Goal: Transaction & Acquisition: Download file/media

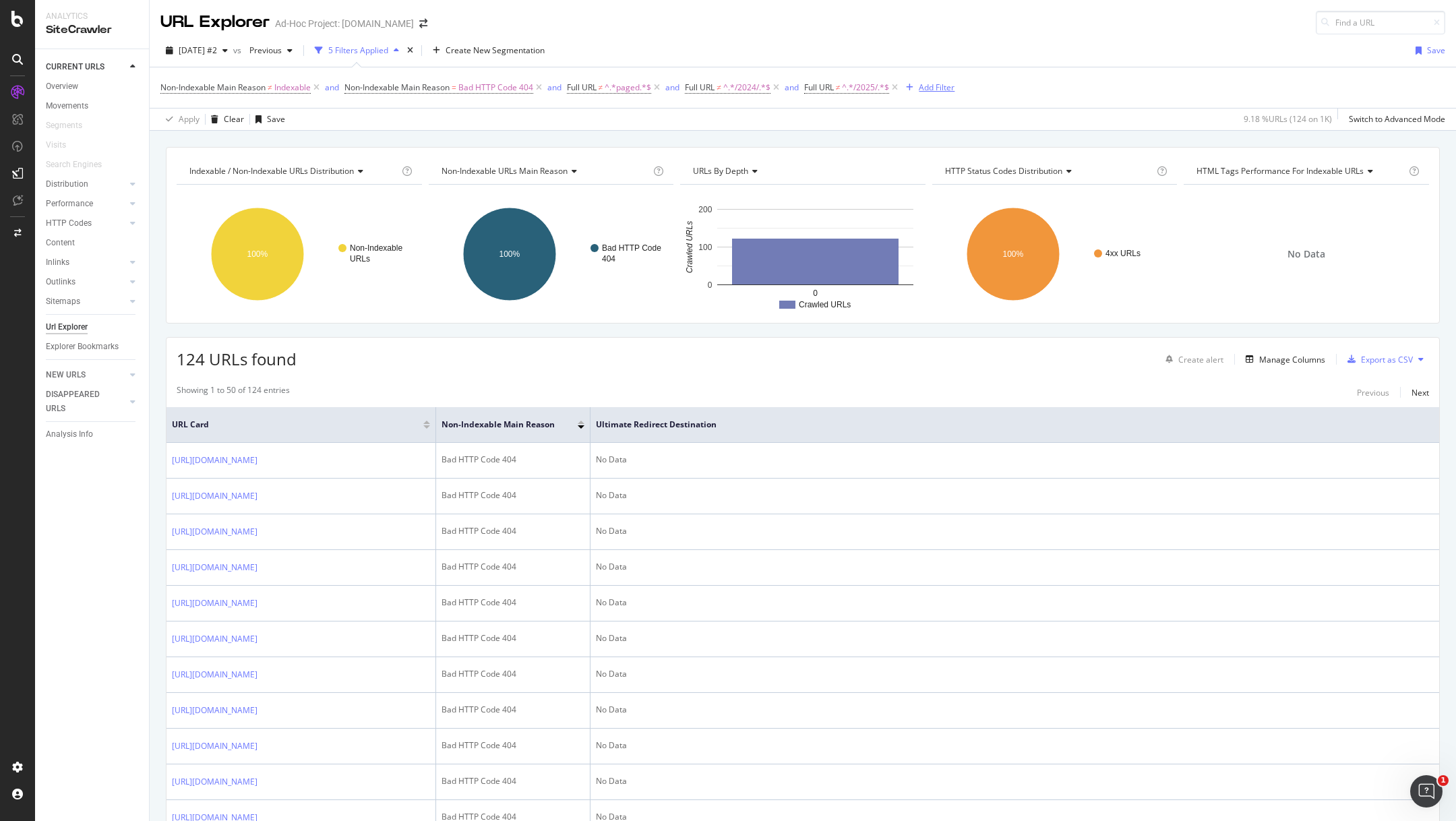
click at [951, 80] on div "Add Filter" at bounding box center [927, 87] width 54 height 15
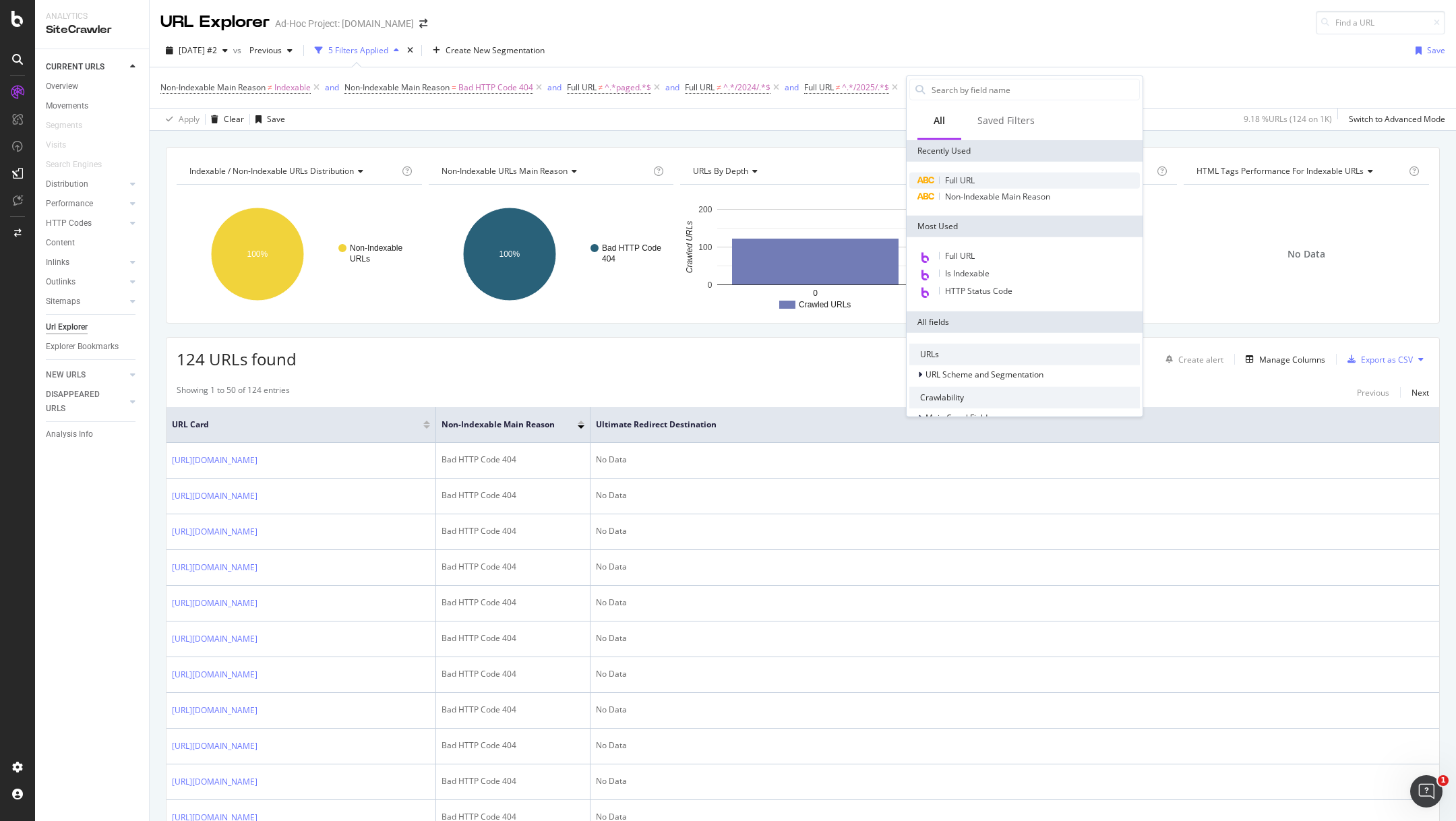
click at [982, 176] on div "Full URL" at bounding box center [1024, 180] width 230 height 16
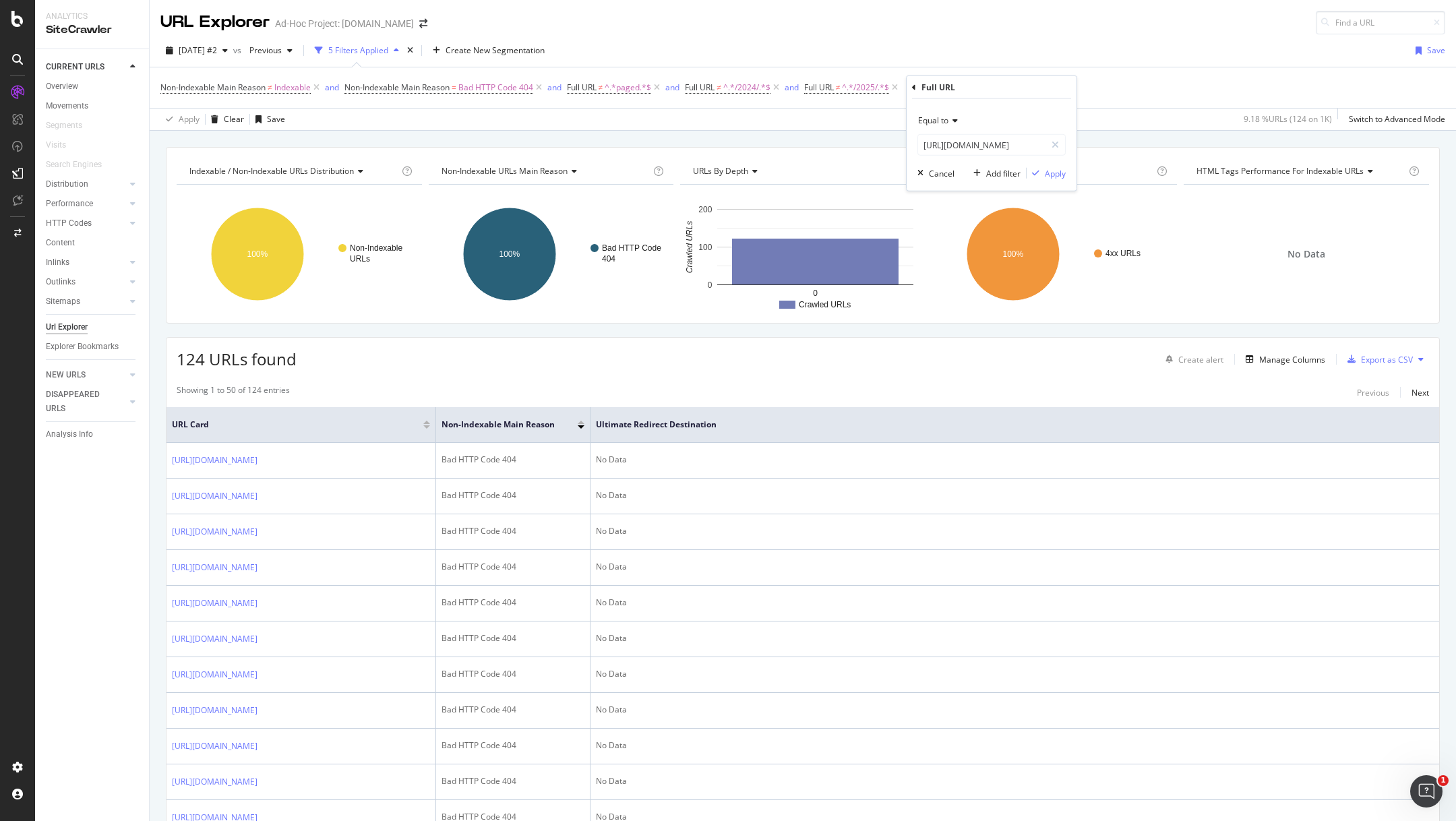
click at [962, 119] on div "Equal to" at bounding box center [991, 120] width 149 height 21
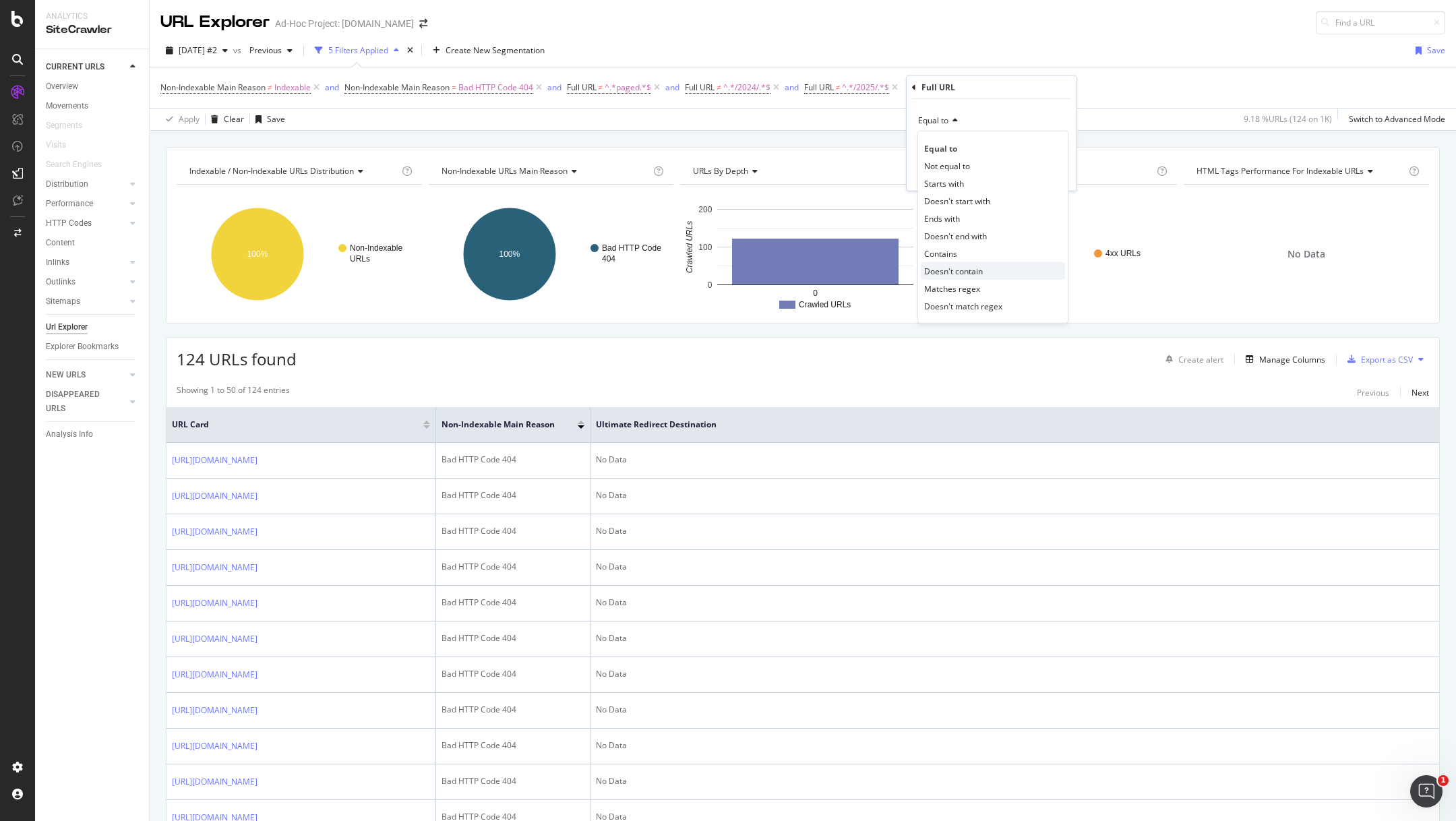
click at [966, 269] on span "Doesn't contain" at bounding box center [954, 270] width 59 height 11
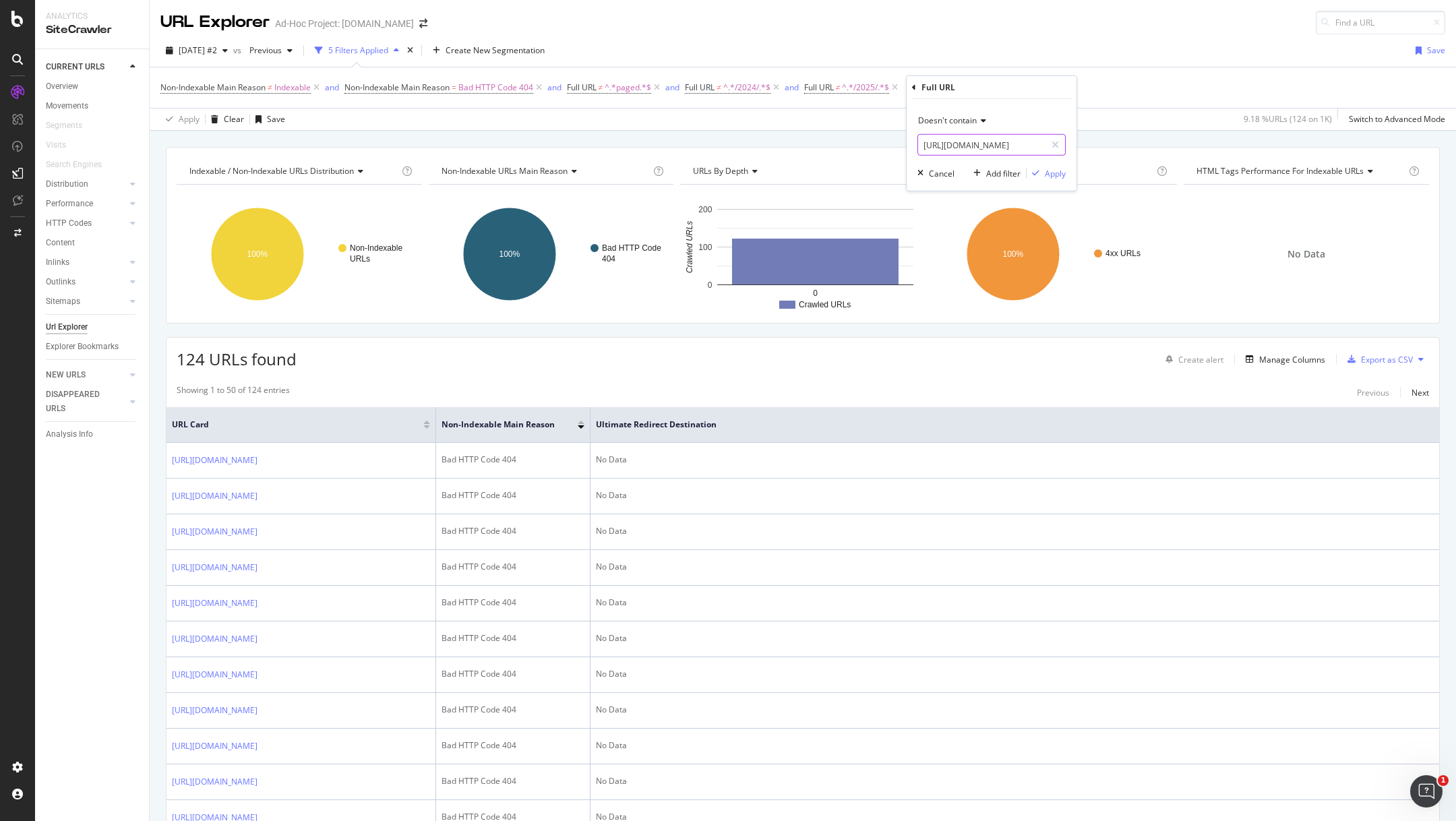
click at [976, 143] on input "[URL][DOMAIN_NAME]" at bounding box center [982, 145] width 127 height 21
type input "/author/"
click at [1056, 176] on div "Apply" at bounding box center [1055, 172] width 21 height 11
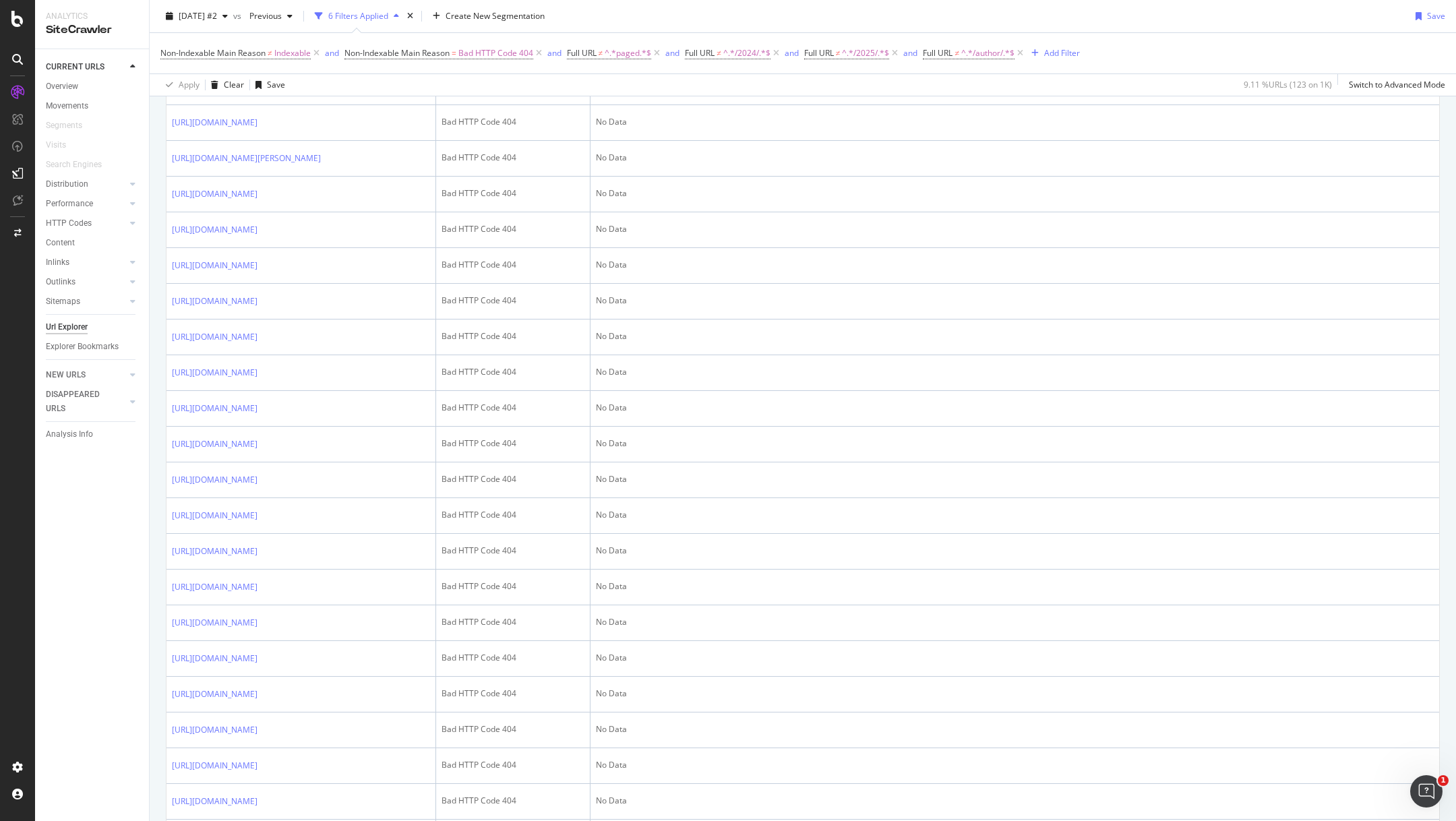
scroll to position [1664, 0]
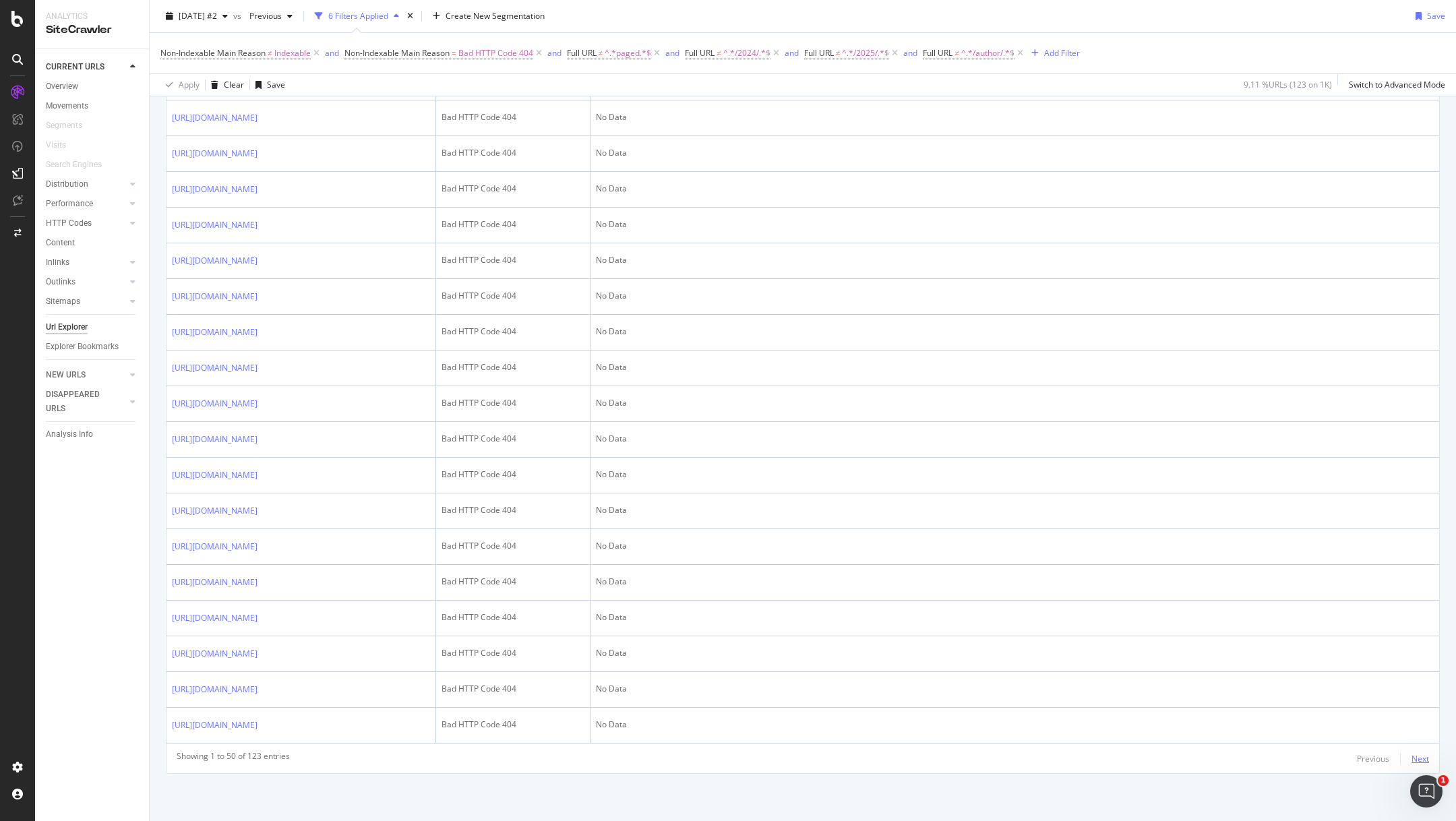
click at [1419, 757] on div "Next" at bounding box center [1420, 758] width 17 height 11
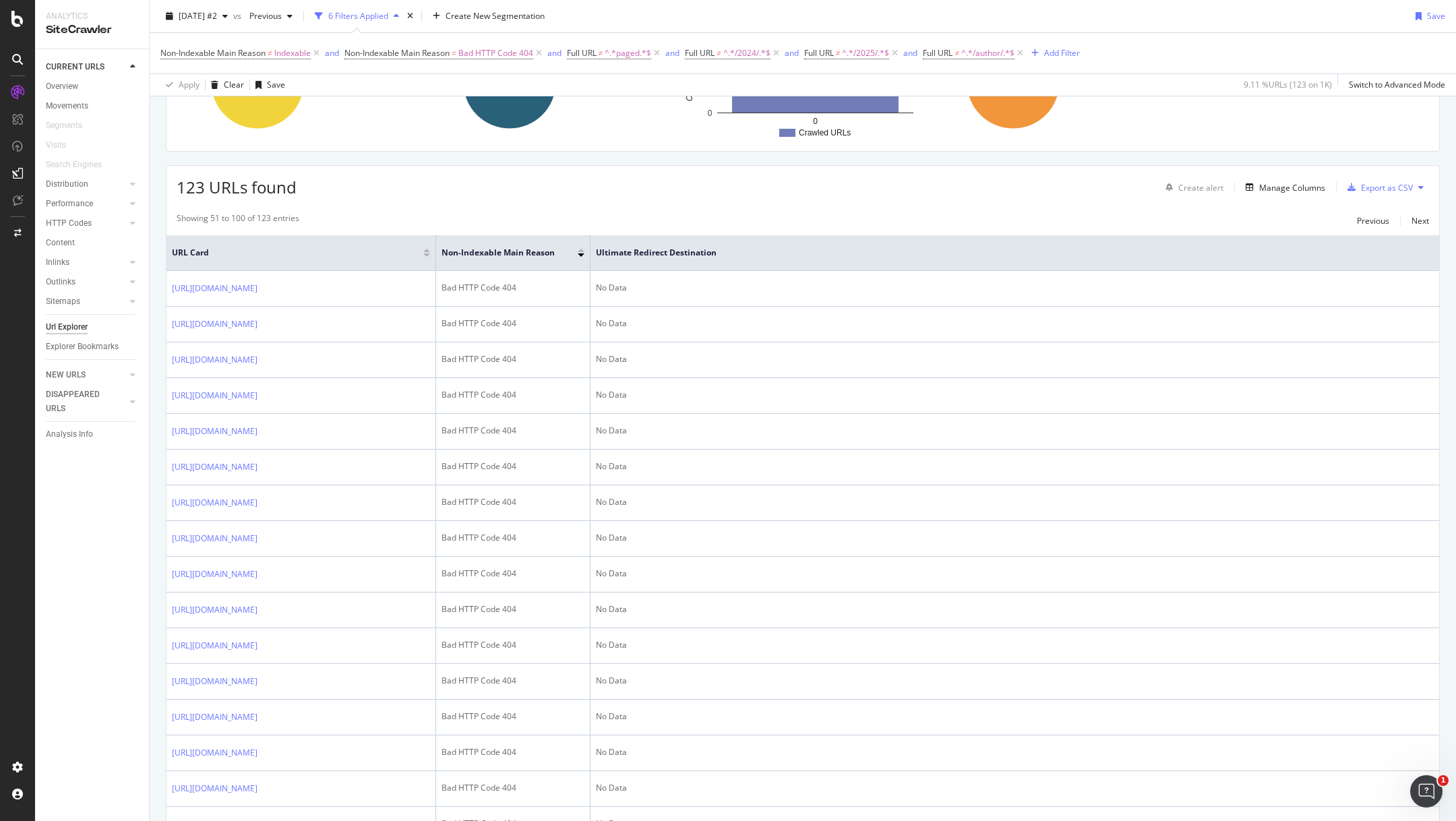
scroll to position [0, 0]
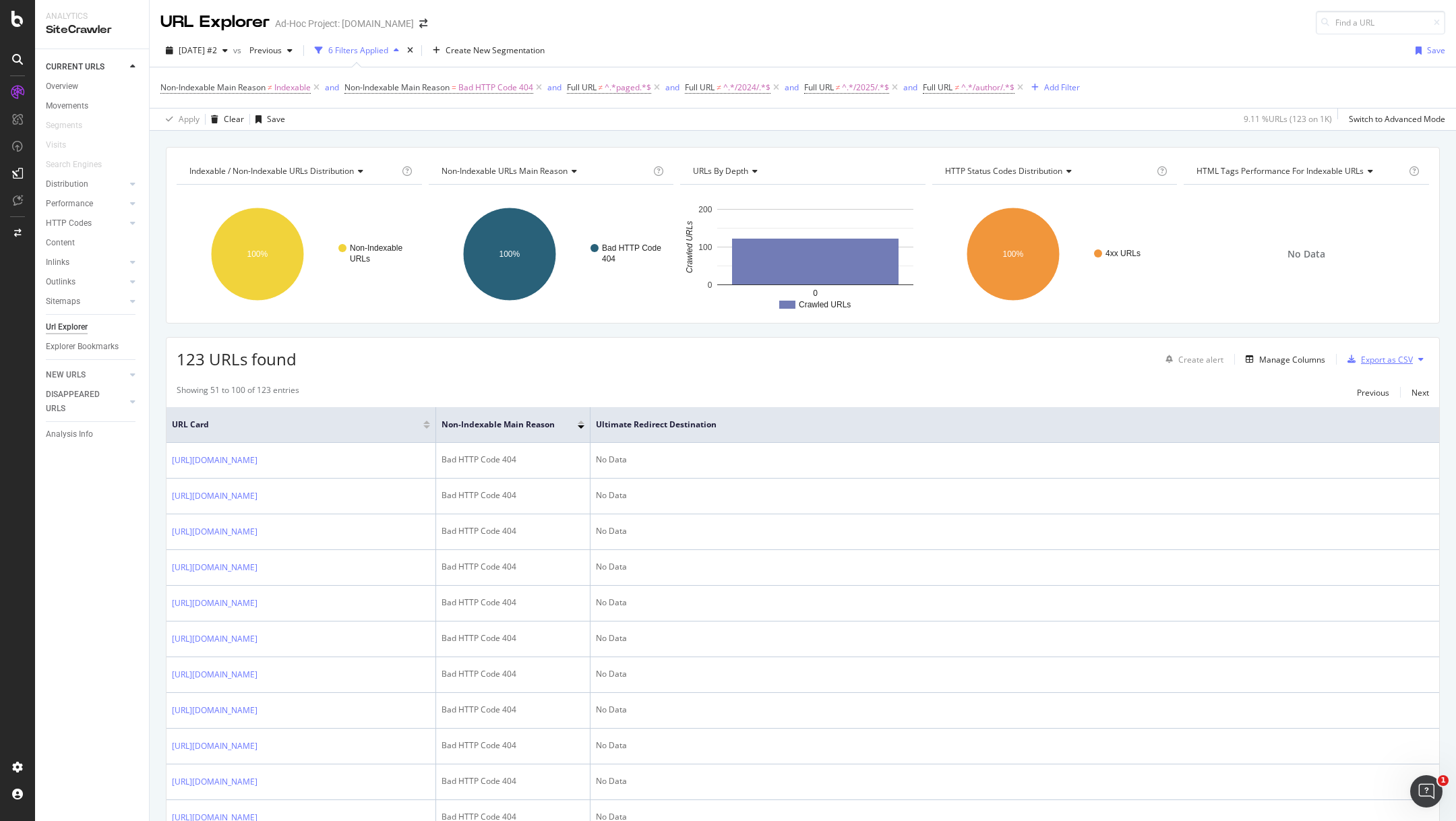
click at [1379, 361] on div "Export as CSV" at bounding box center [1387, 359] width 52 height 11
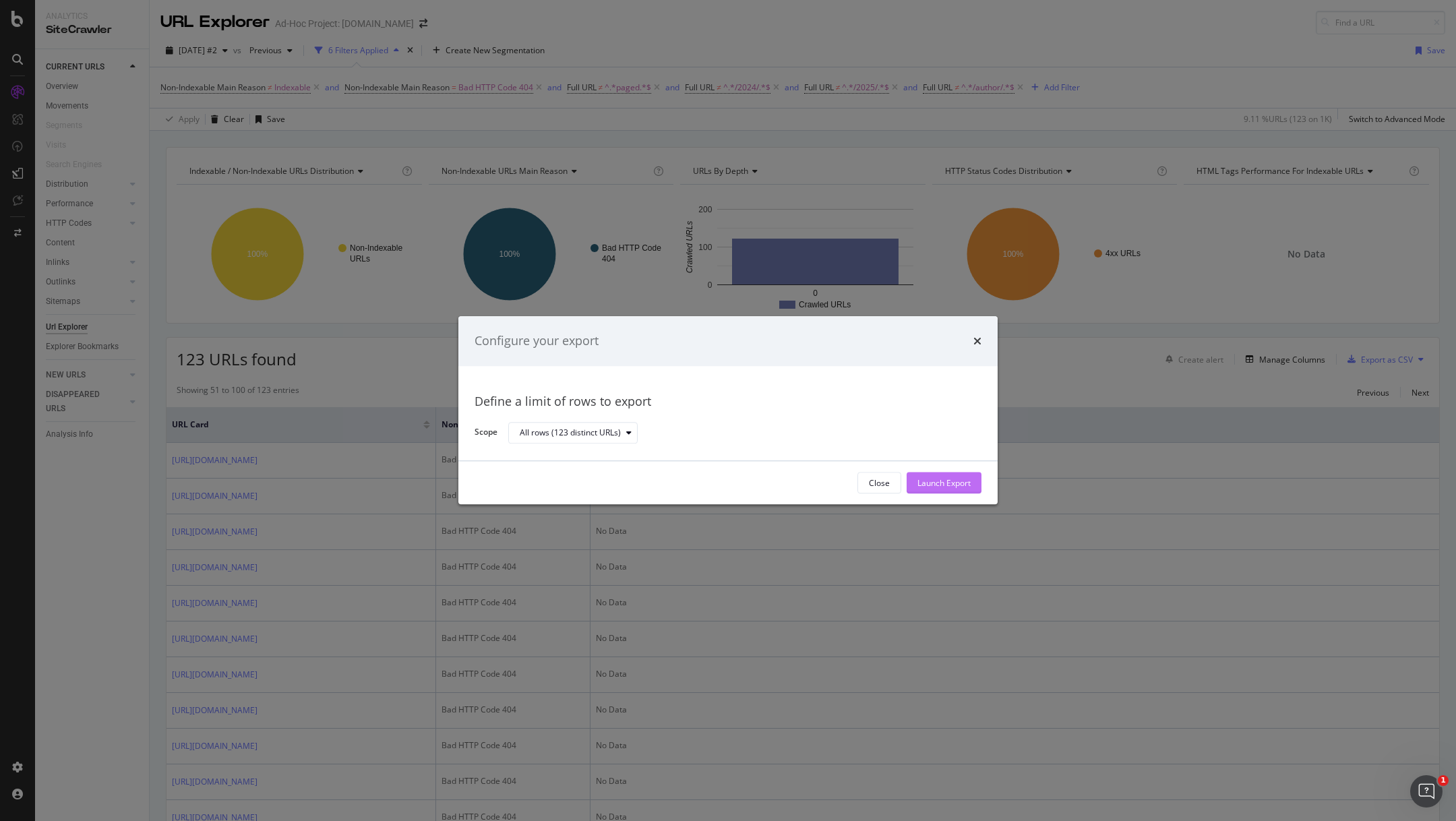
click at [958, 482] on div "Launch Export" at bounding box center [943, 483] width 53 height 11
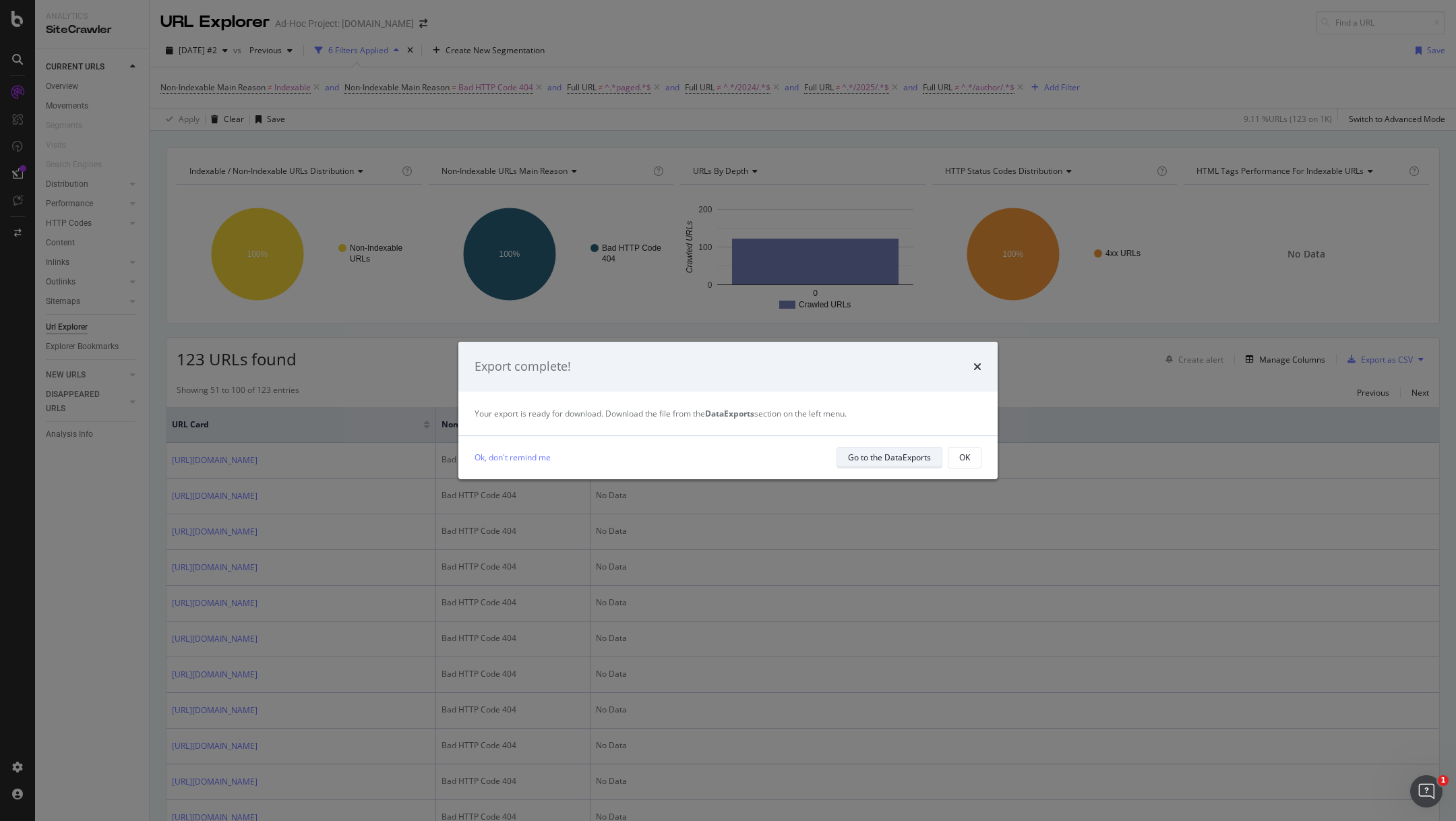
click at [884, 457] on div "Go to the DataExports" at bounding box center [889, 457] width 83 height 11
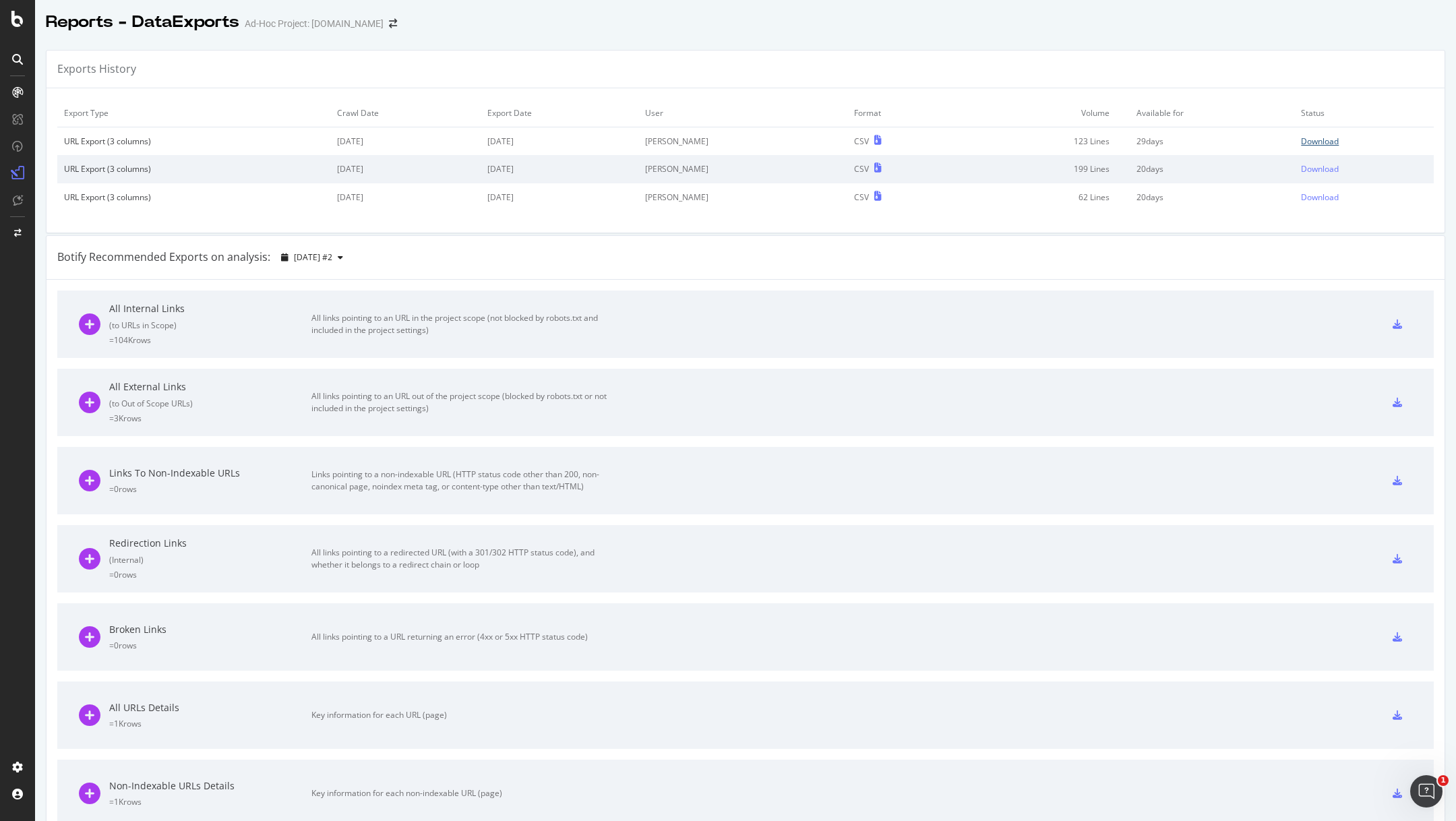
click at [1322, 145] on div "Download" at bounding box center [1320, 141] width 38 height 11
click at [831, 52] on div "Exports History" at bounding box center [745, 70] width 1398 height 38
click at [780, 25] on div "Reports - DataExports Ad-Hoc Project: [DOMAIN_NAME]" at bounding box center [745, 17] width 1421 height 33
click at [1325, 69] on div "Exports History" at bounding box center [745, 70] width 1398 height 38
